Goal: Obtain resource: Download file/media

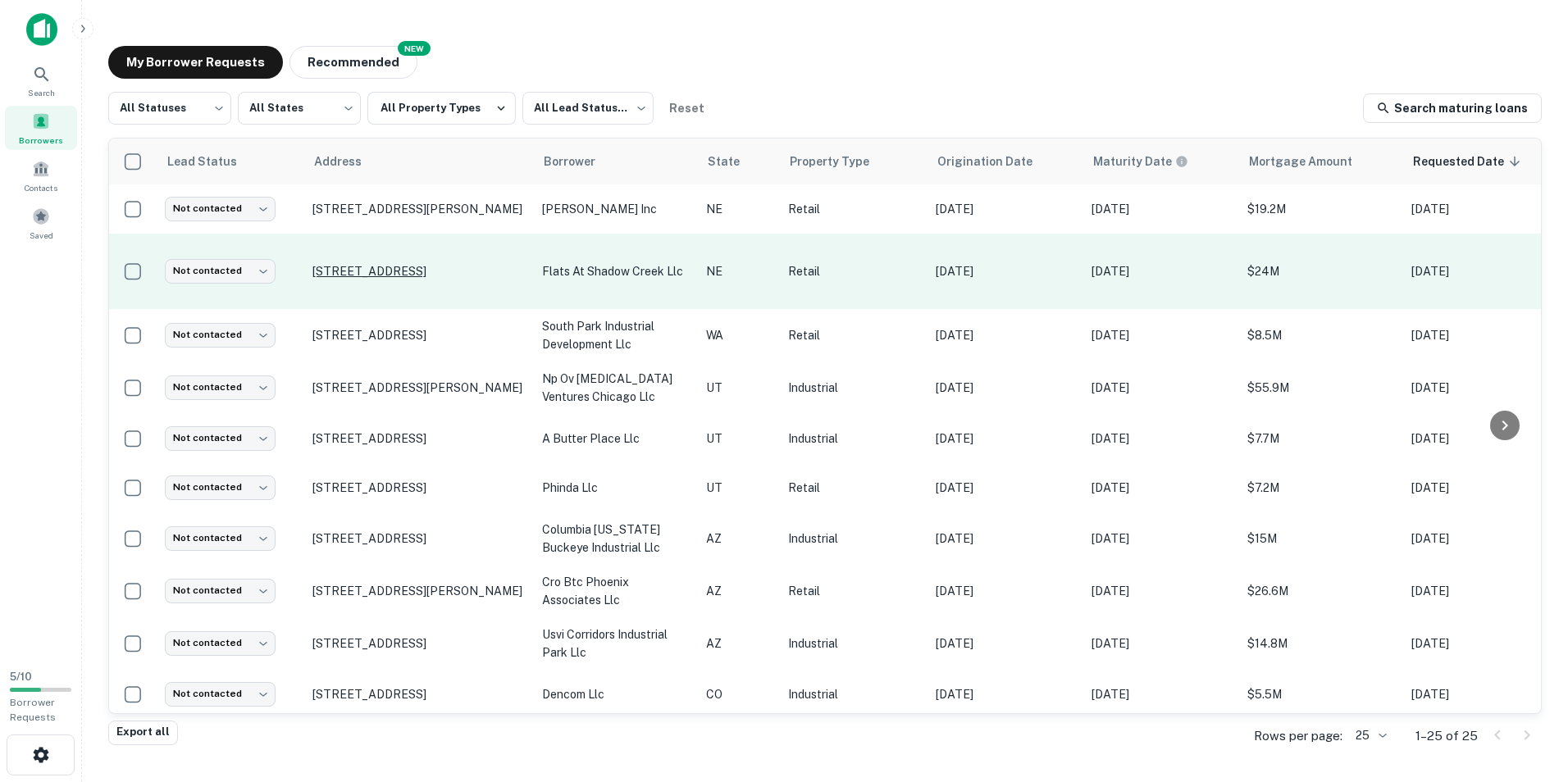
click at [373, 267] on p "[STREET_ADDRESS]" at bounding box center [418, 271] width 213 height 14
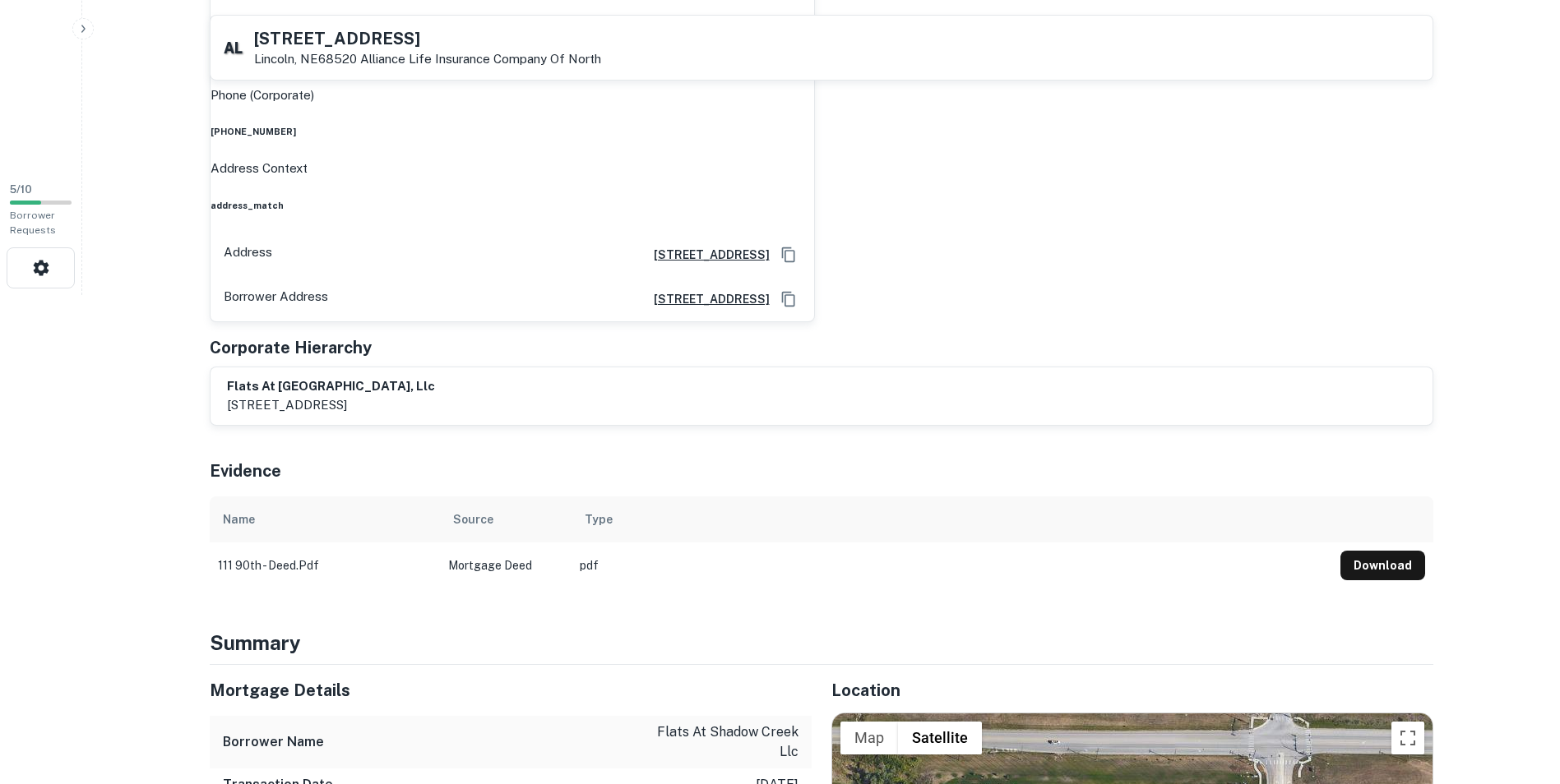
scroll to position [493, 0]
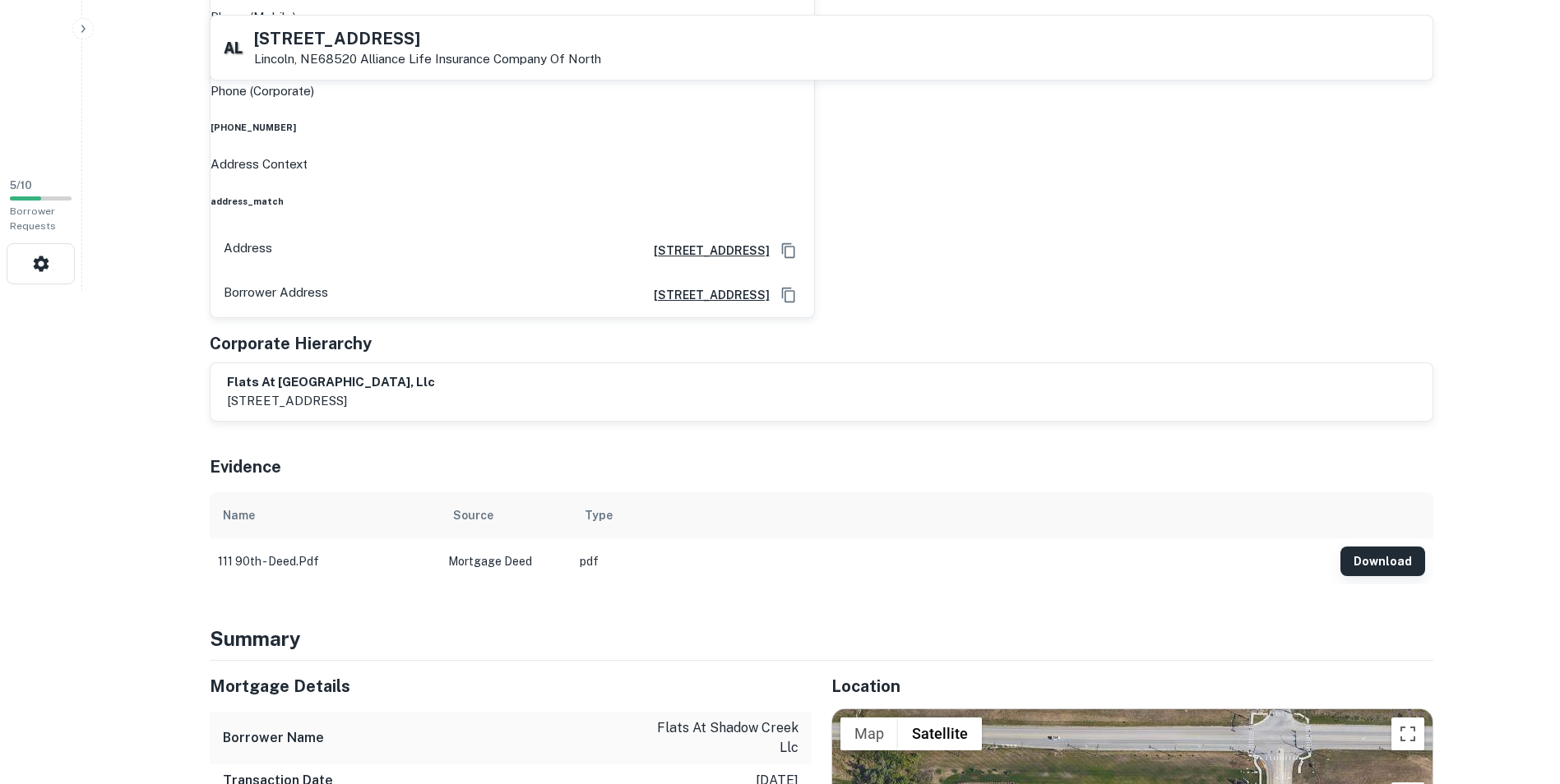
click at [1391, 547] on button "Download" at bounding box center [1383, 561] width 85 height 30
click at [1044, 211] on div "Principals [PERSON_NAME] Full Name [PERSON_NAME] Company commercial investment …" at bounding box center [822, 100] width 1224 height 642
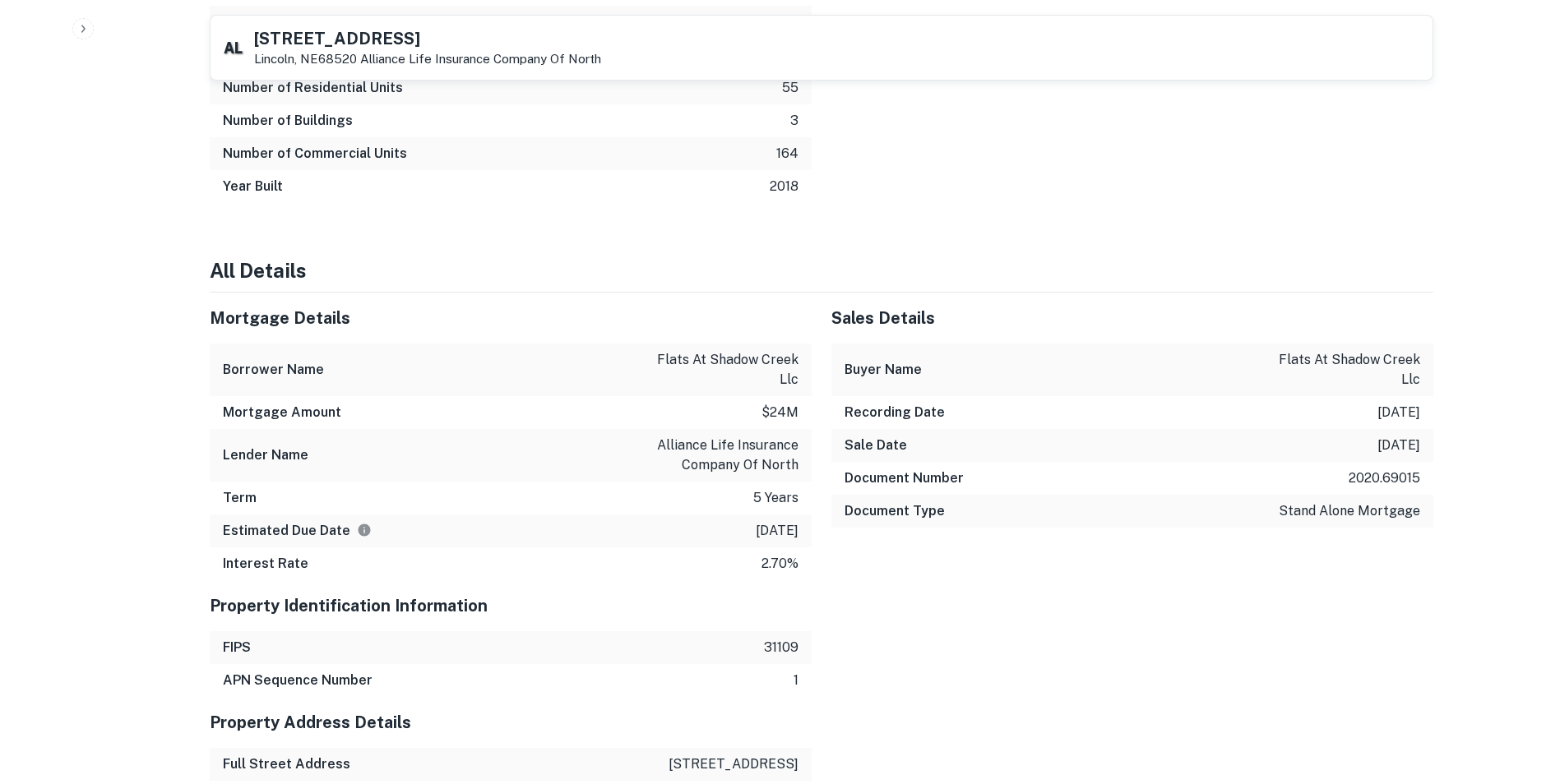
scroll to position [1562, 0]
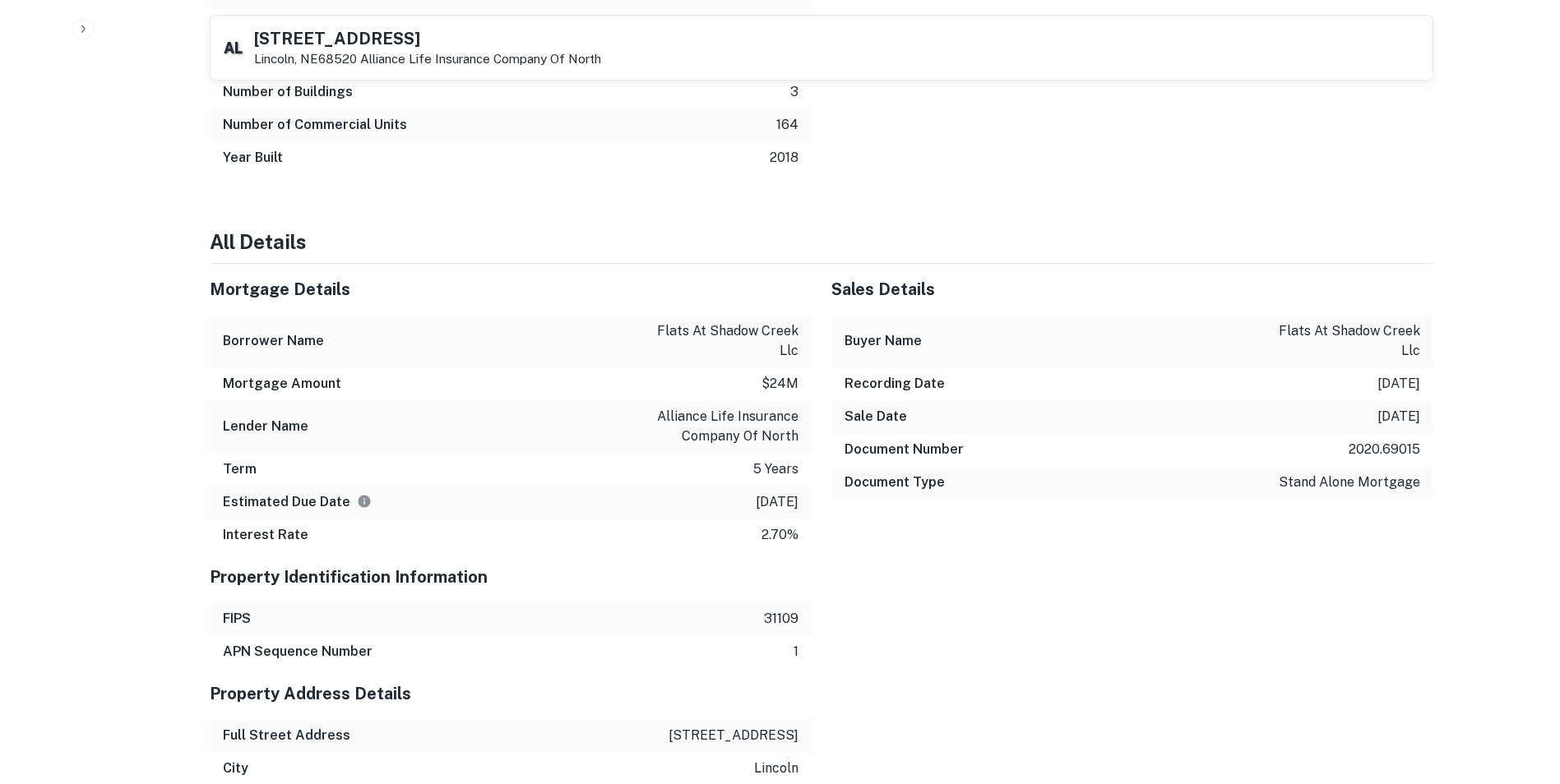
drag, startPoint x: -37, startPoint y: 567, endPoint x: -46, endPoint y: 570, distance: 9.5
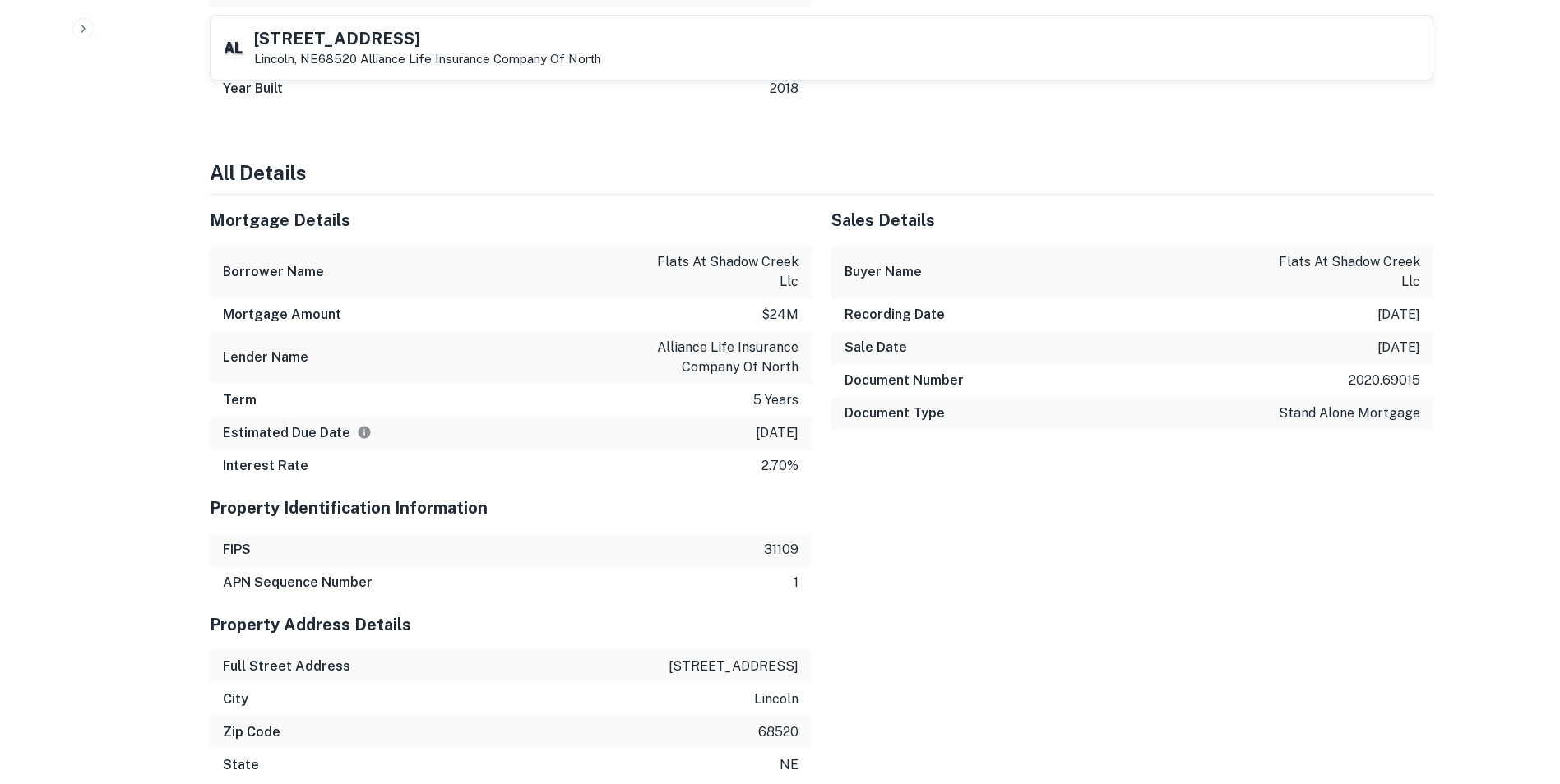
scroll to position [1645, 0]
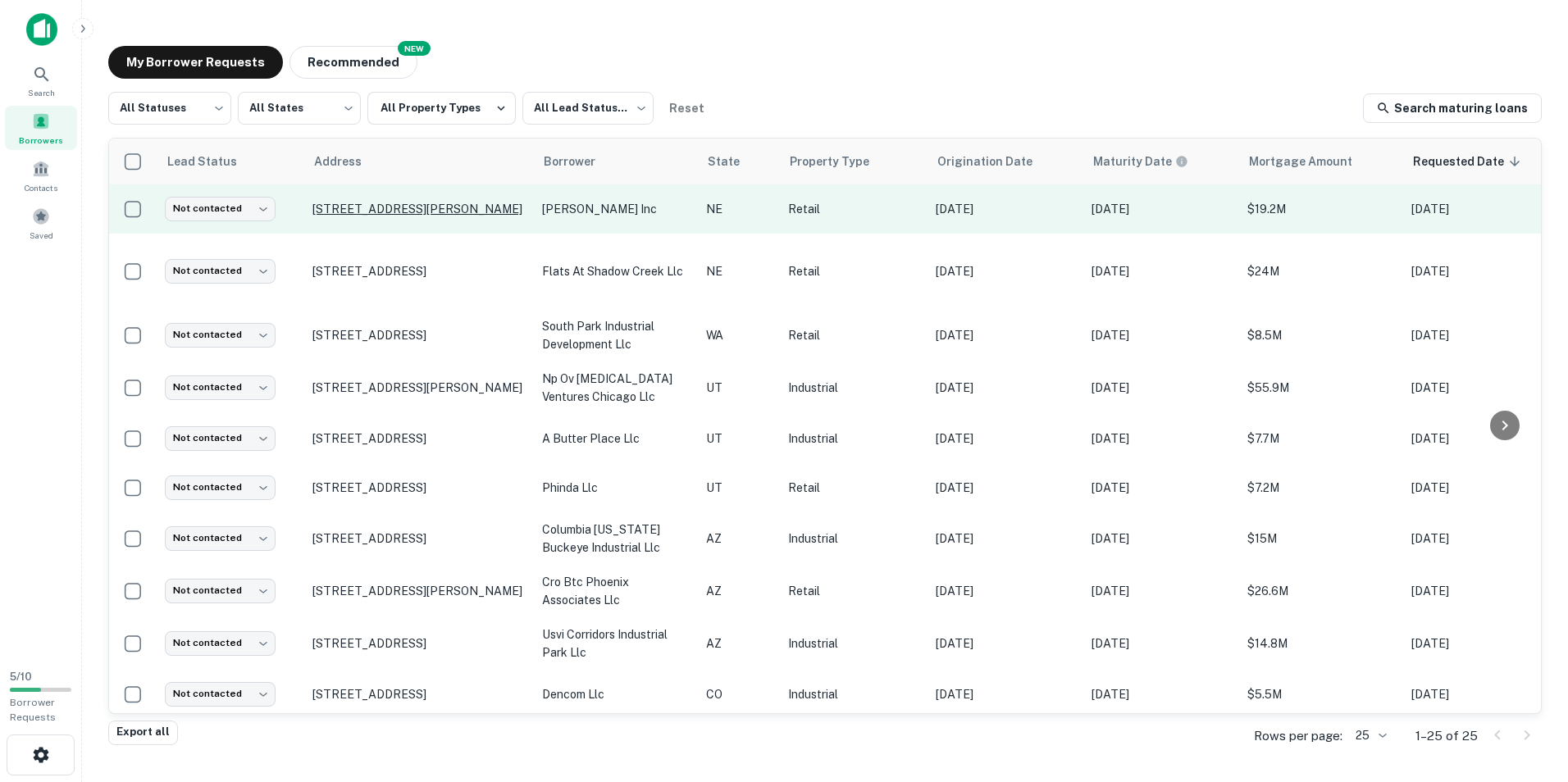
click at [458, 210] on p "[STREET_ADDRESS][PERSON_NAME]" at bounding box center [418, 209] width 213 height 14
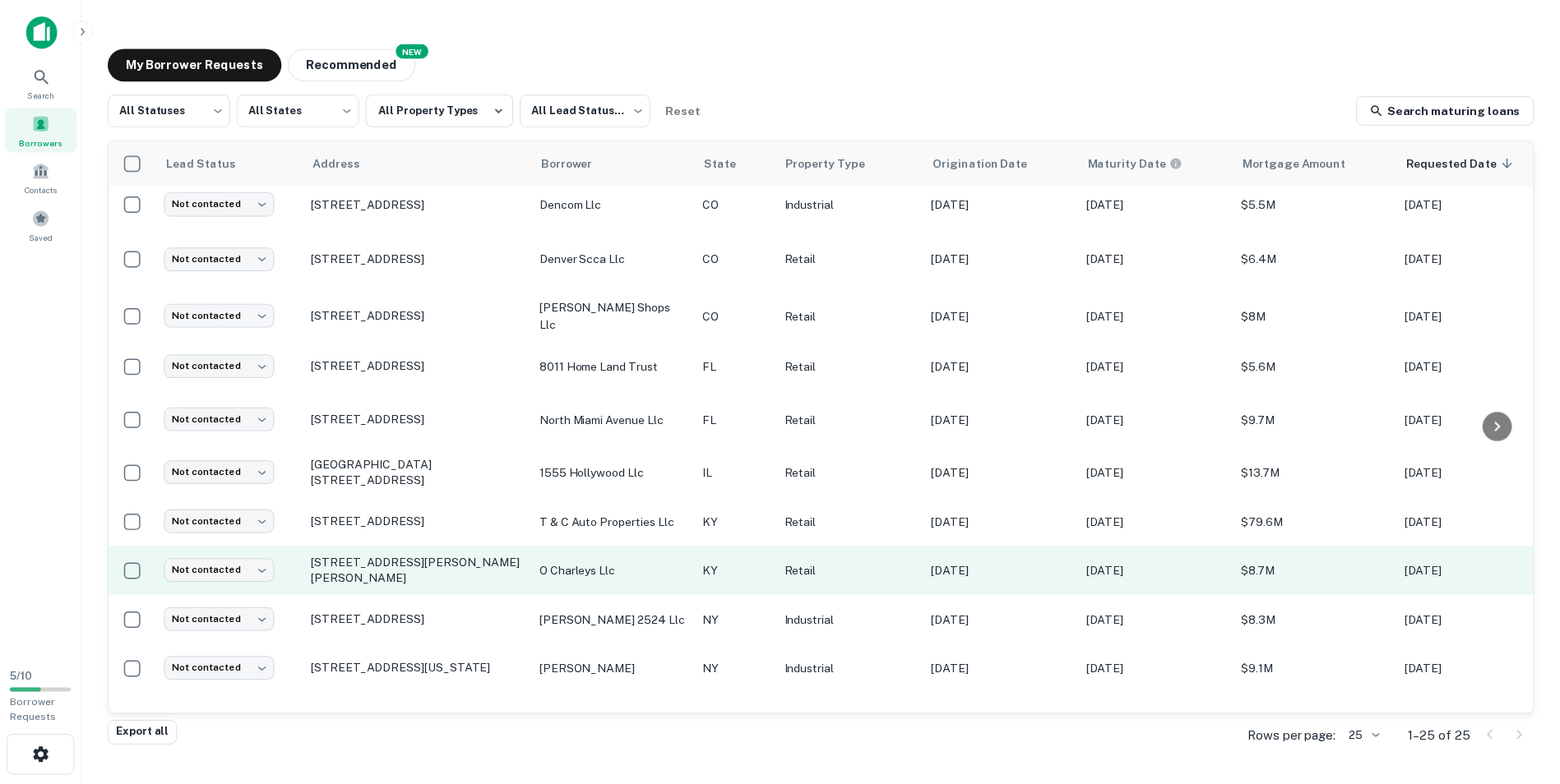
scroll to position [576, 0]
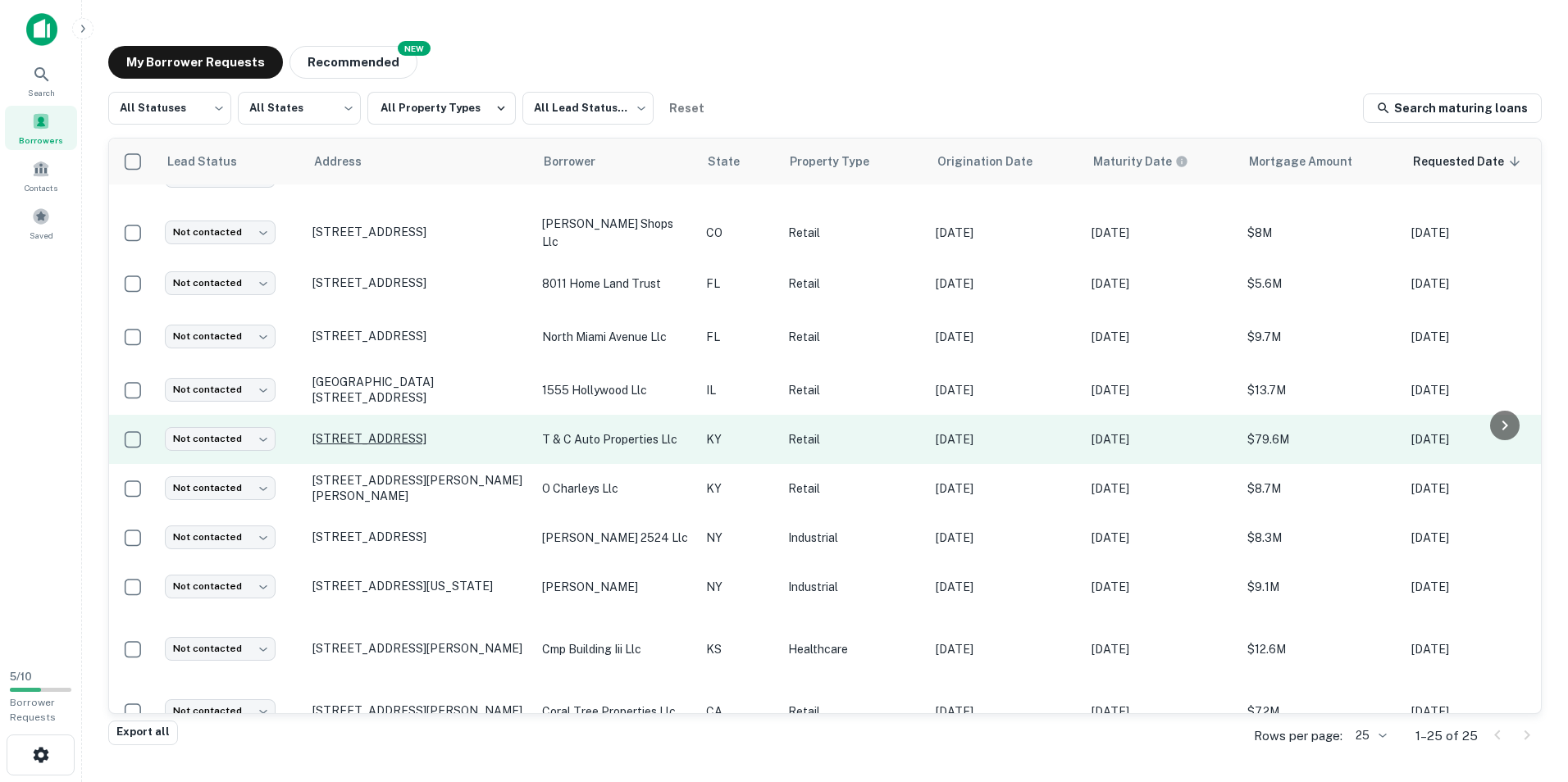
click at [381, 438] on p "[STREET_ADDRESS]" at bounding box center [418, 438] width 213 height 14
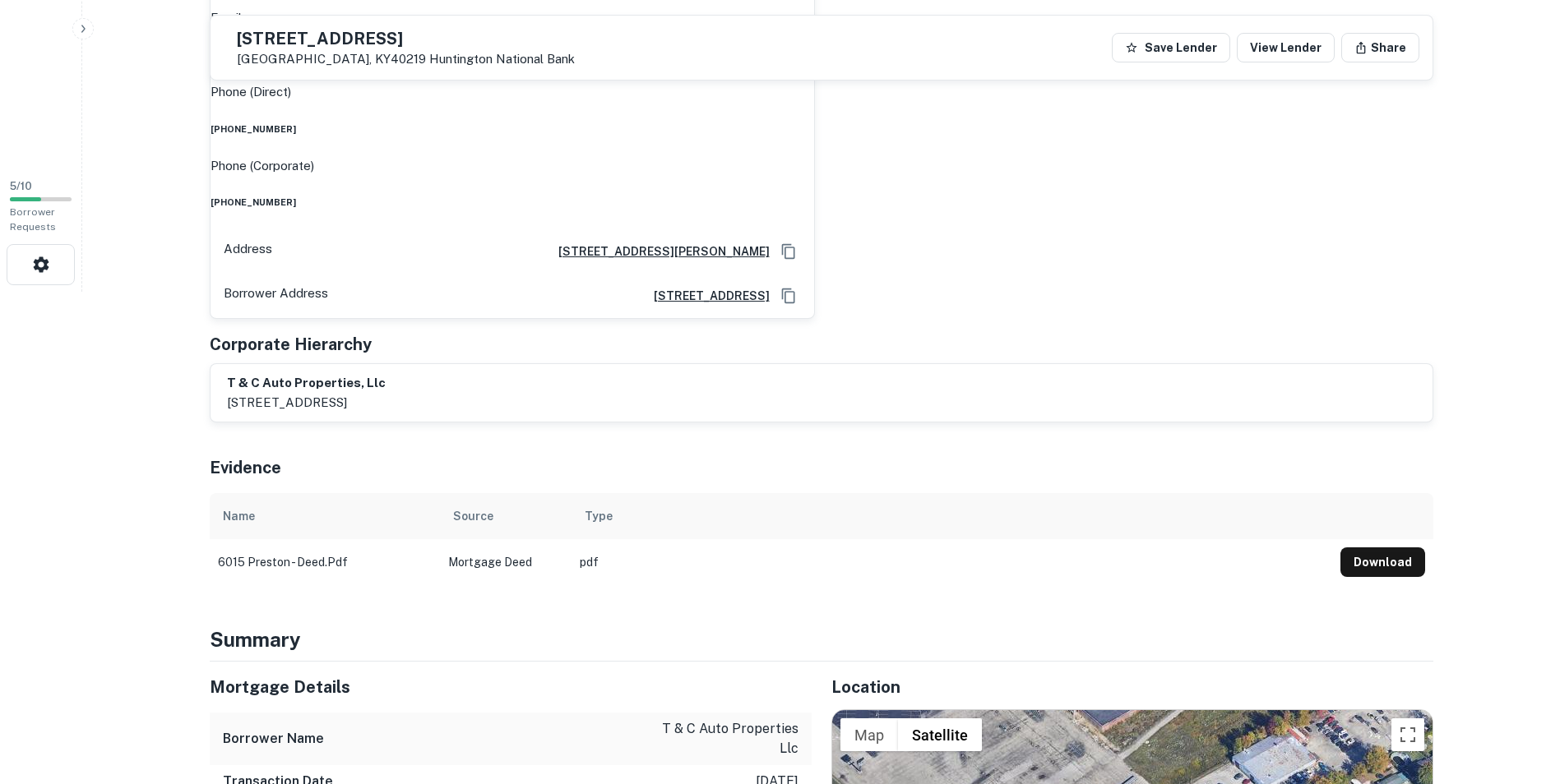
scroll to position [493, 0]
click at [1374, 547] on button "Download" at bounding box center [1383, 561] width 85 height 30
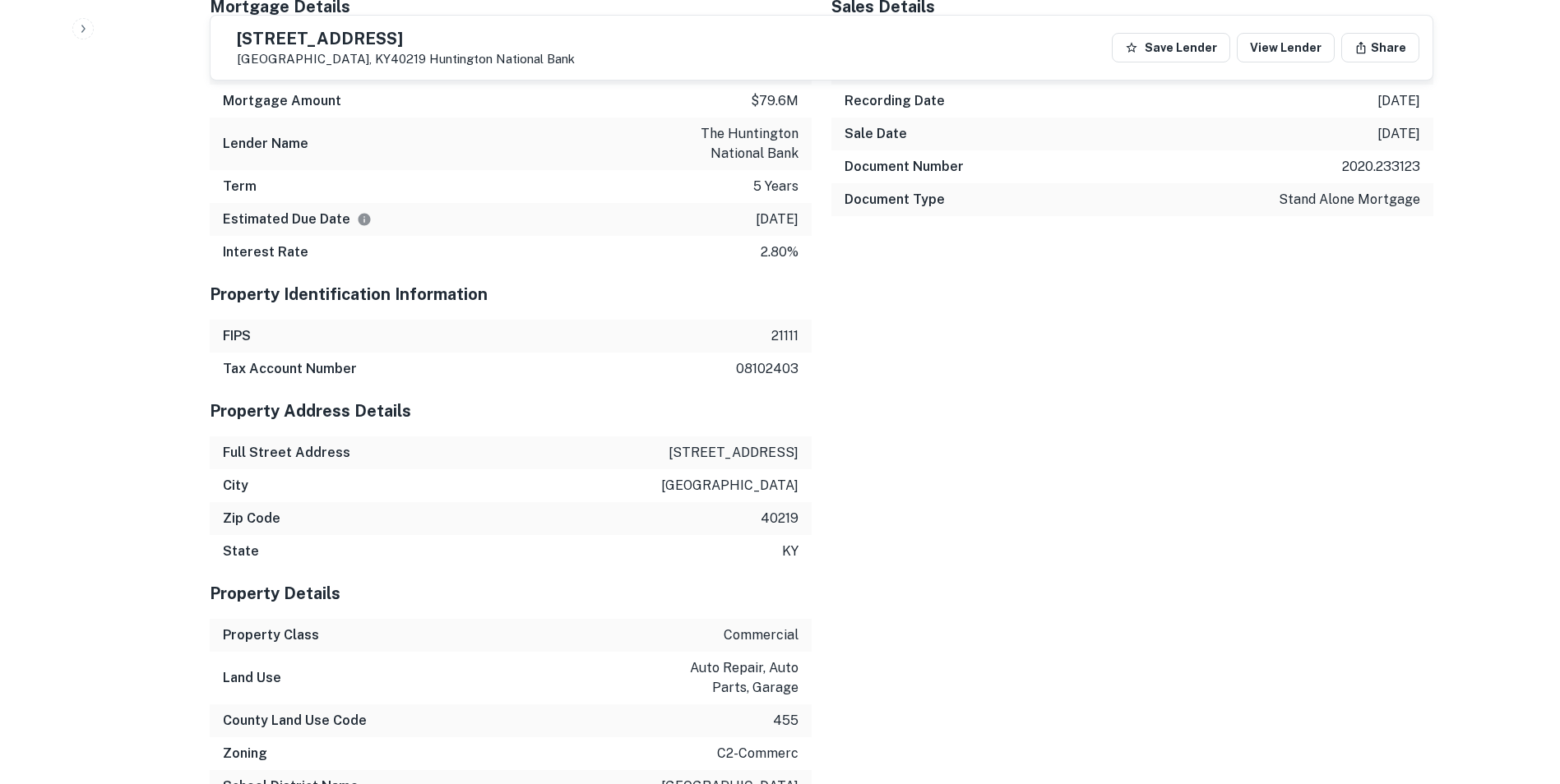
scroll to position [1809, 0]
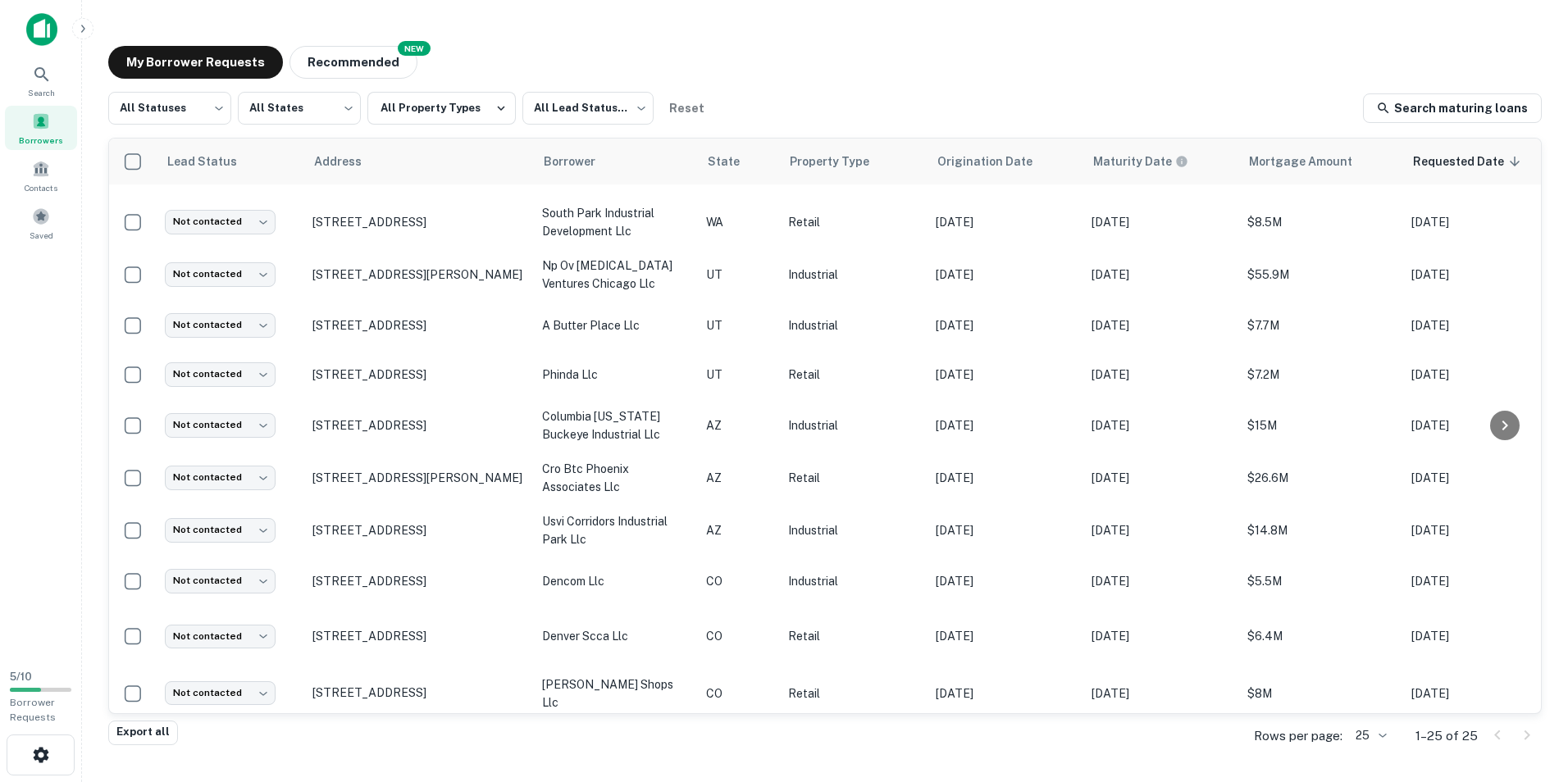
scroll to position [58, 0]
